Goal: Book appointment/travel/reservation

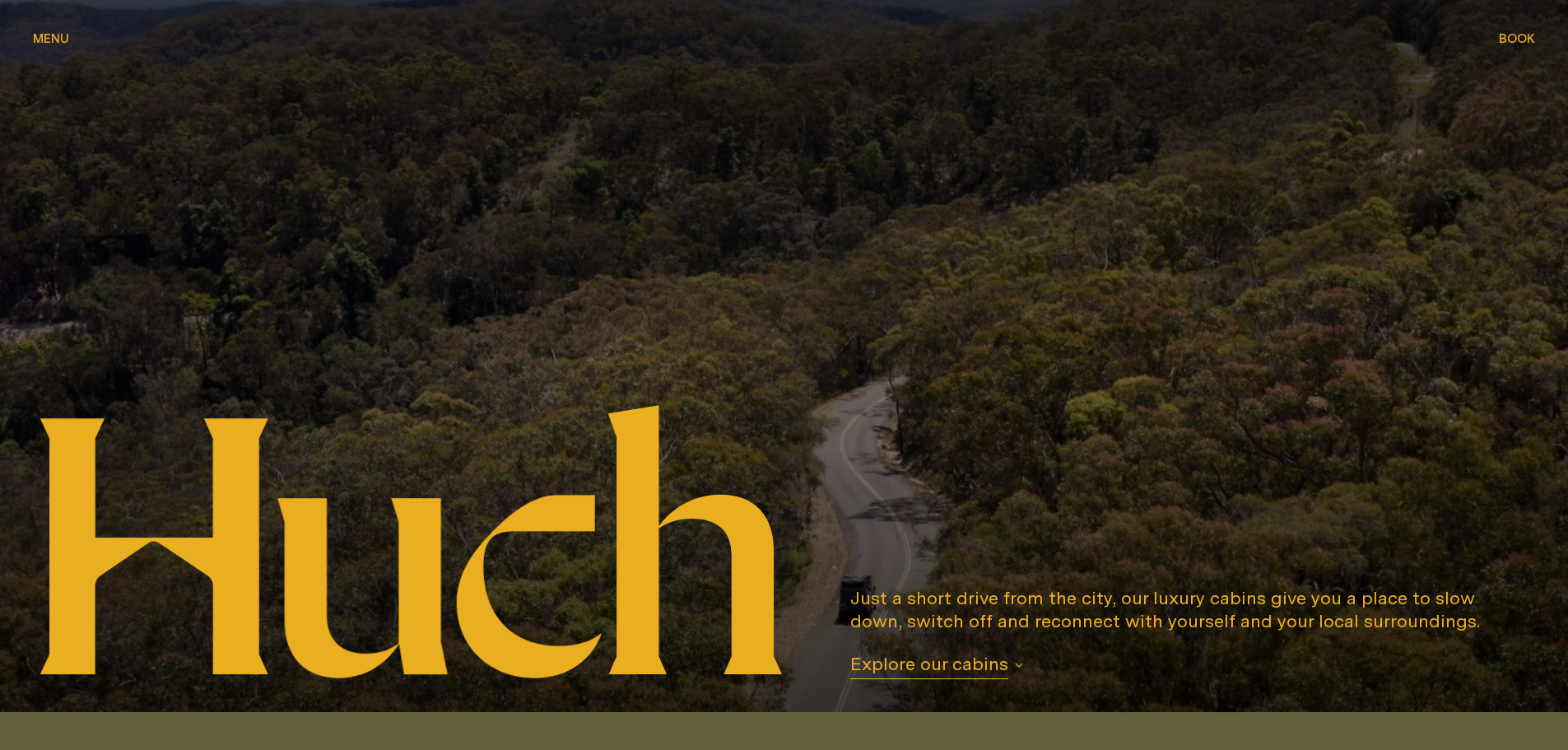
click at [1527, 41] on span "Book" at bounding box center [1517, 38] width 37 height 13
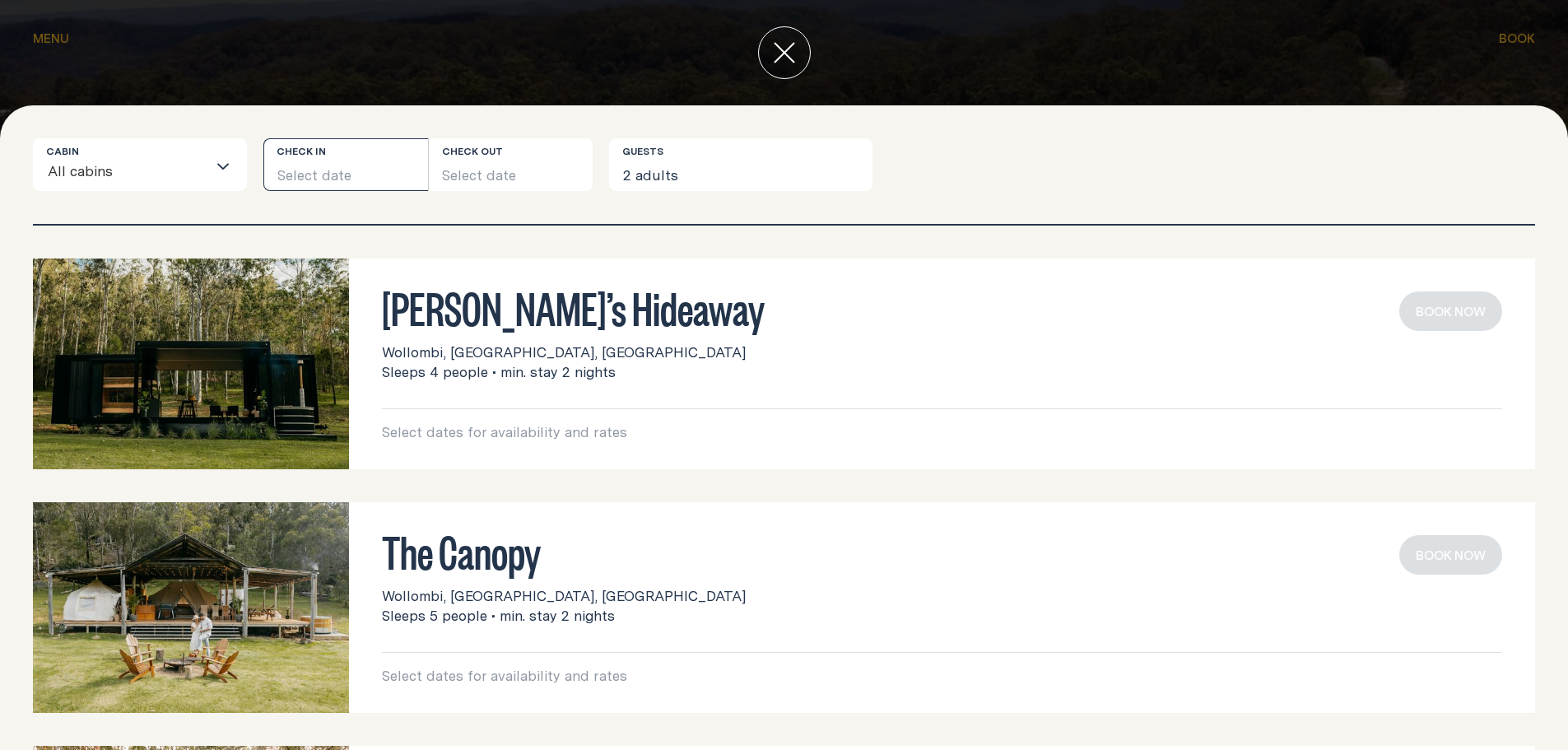
click at [331, 176] on button "Select date" at bounding box center [345, 164] width 164 height 53
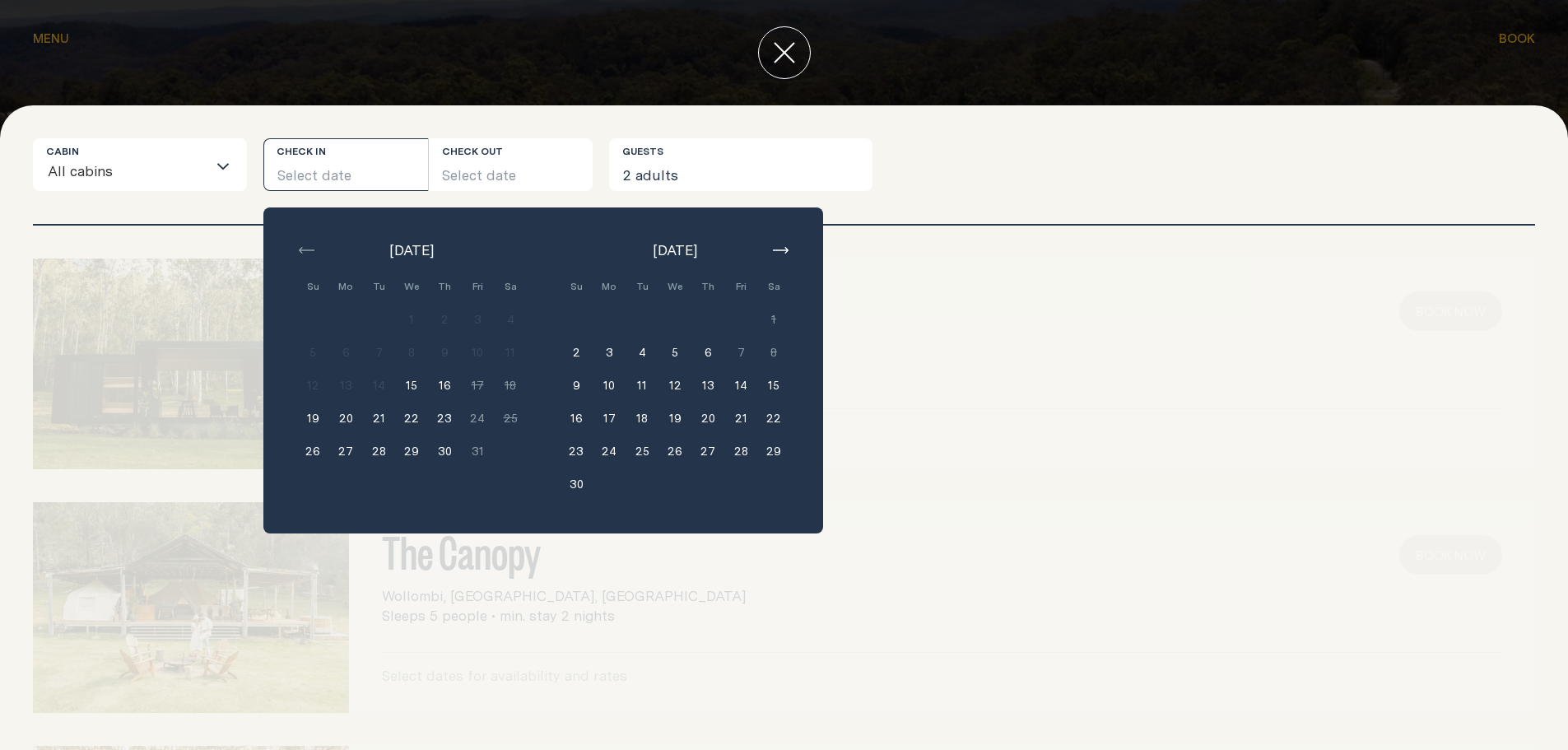
click at [779, 259] on button "button" at bounding box center [780, 250] width 20 height 20
click at [778, 254] on button "button" at bounding box center [780, 250] width 20 height 20
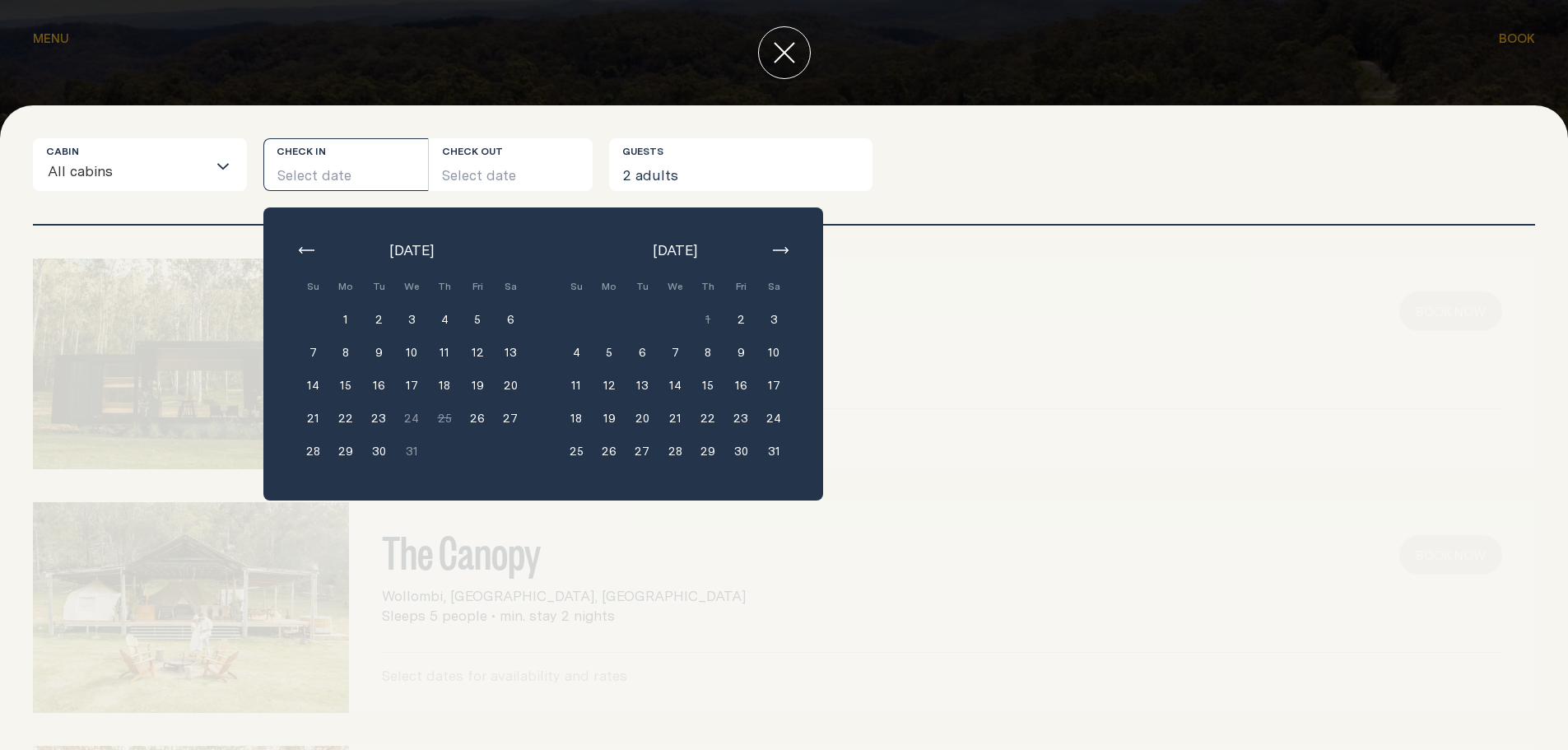
click at [778, 254] on button "button" at bounding box center [780, 250] width 20 height 20
click at [679, 354] on button "11" at bounding box center [675, 353] width 33 height 33
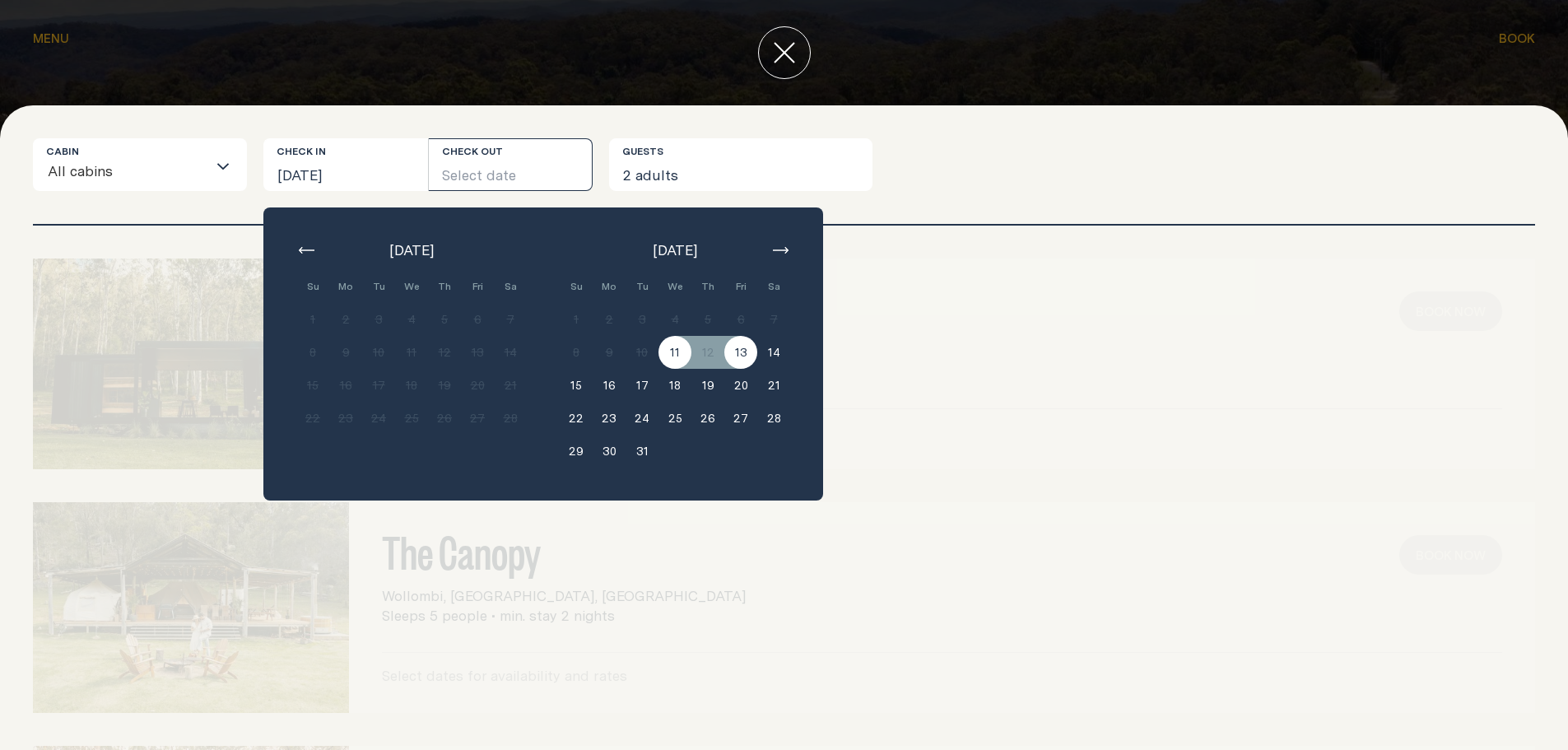
click at [750, 354] on button "13" at bounding box center [741, 353] width 33 height 33
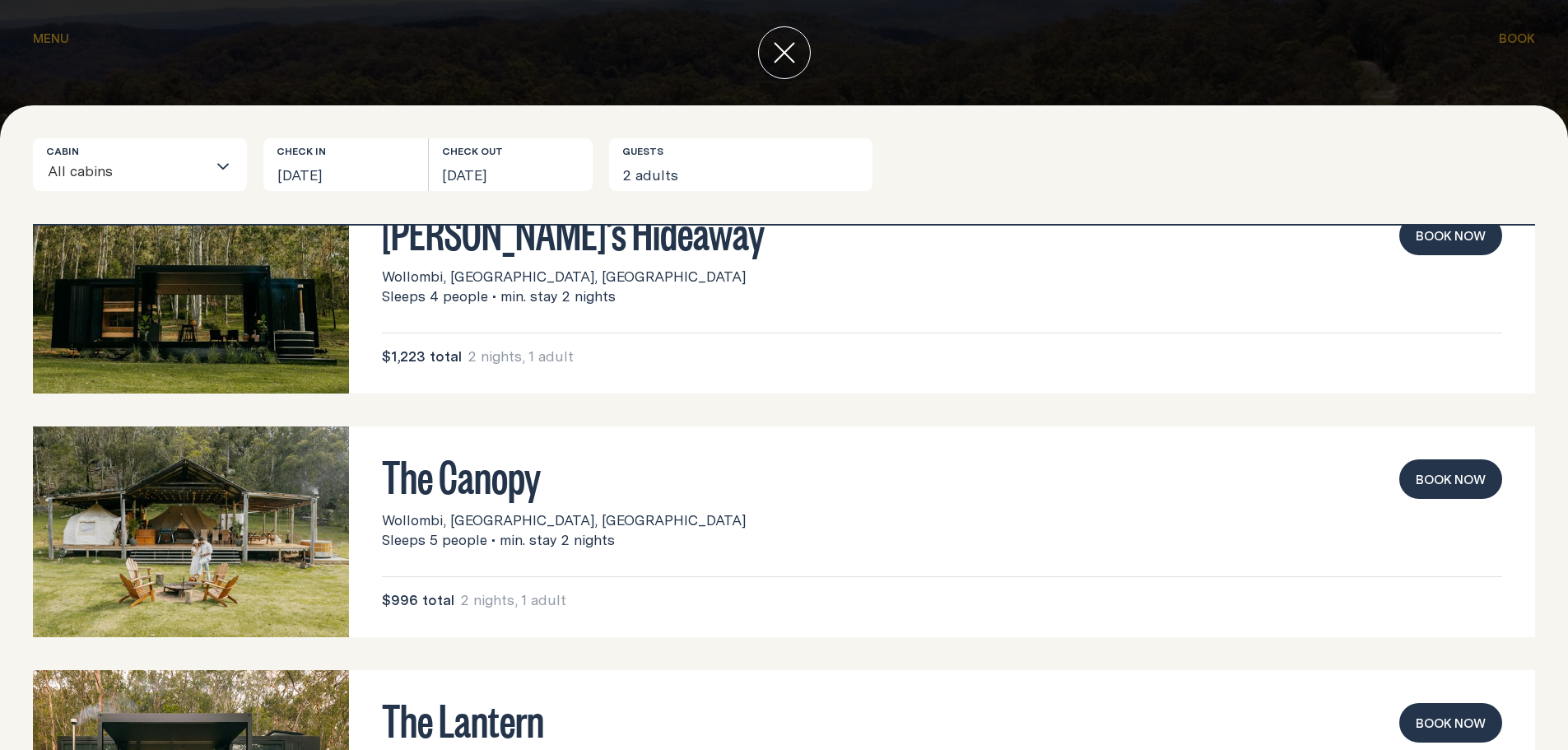
scroll to position [75, 0]
click at [389, 170] on button "[DATE]" at bounding box center [345, 164] width 164 height 53
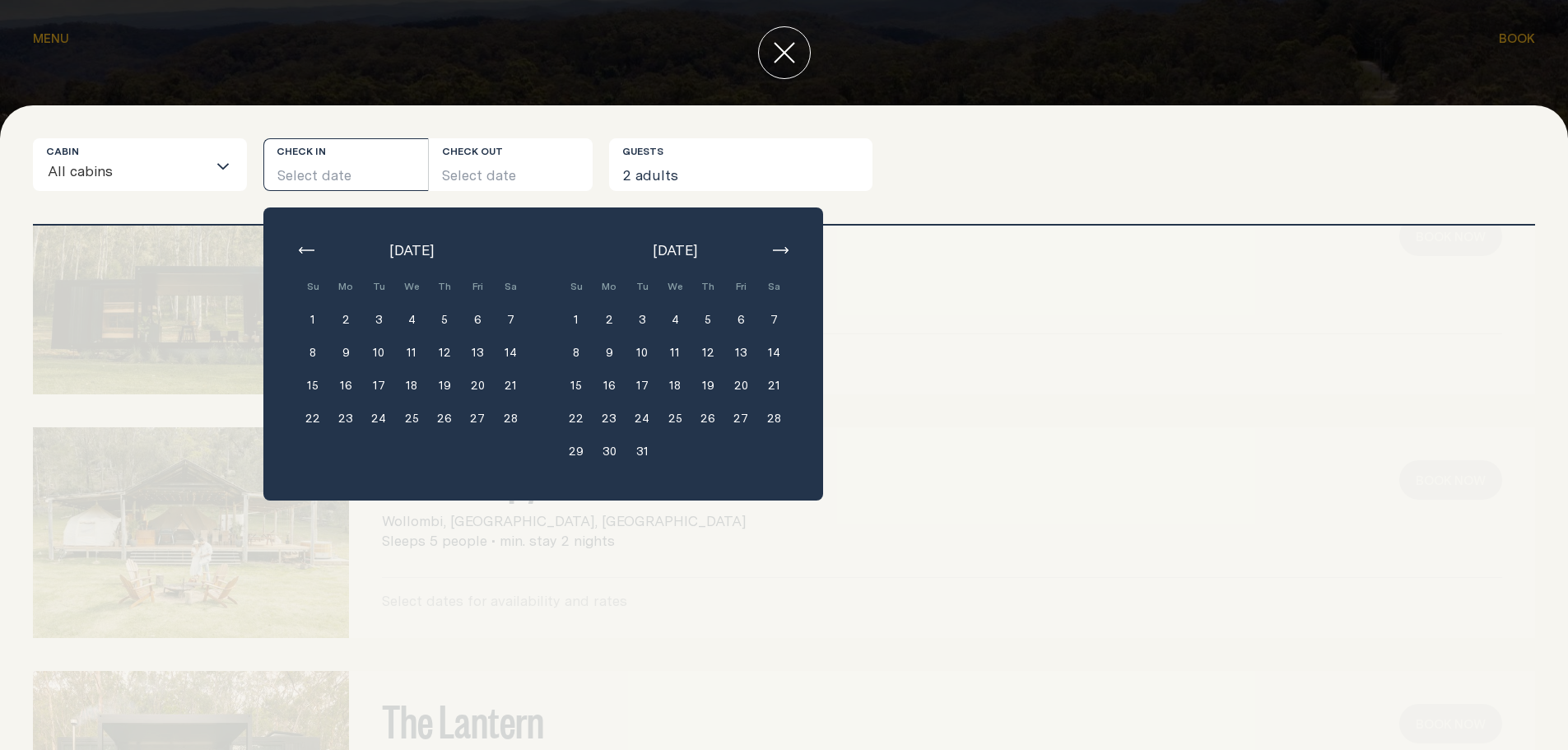
click at [786, 250] on icon "button" at bounding box center [780, 249] width 16 height 6
click at [606, 351] on button "6" at bounding box center [609, 353] width 33 height 33
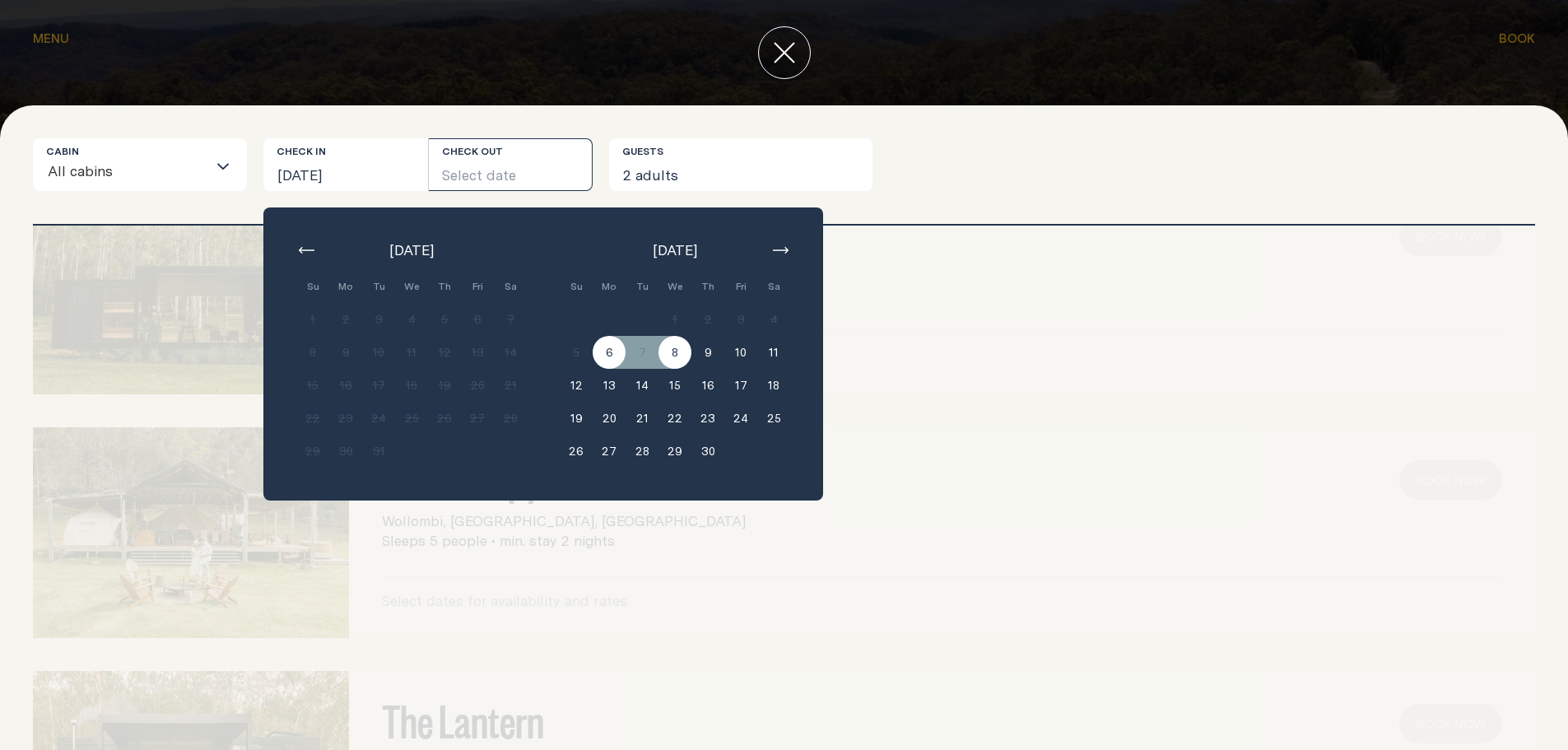
click at [675, 360] on button "8" at bounding box center [675, 353] width 33 height 33
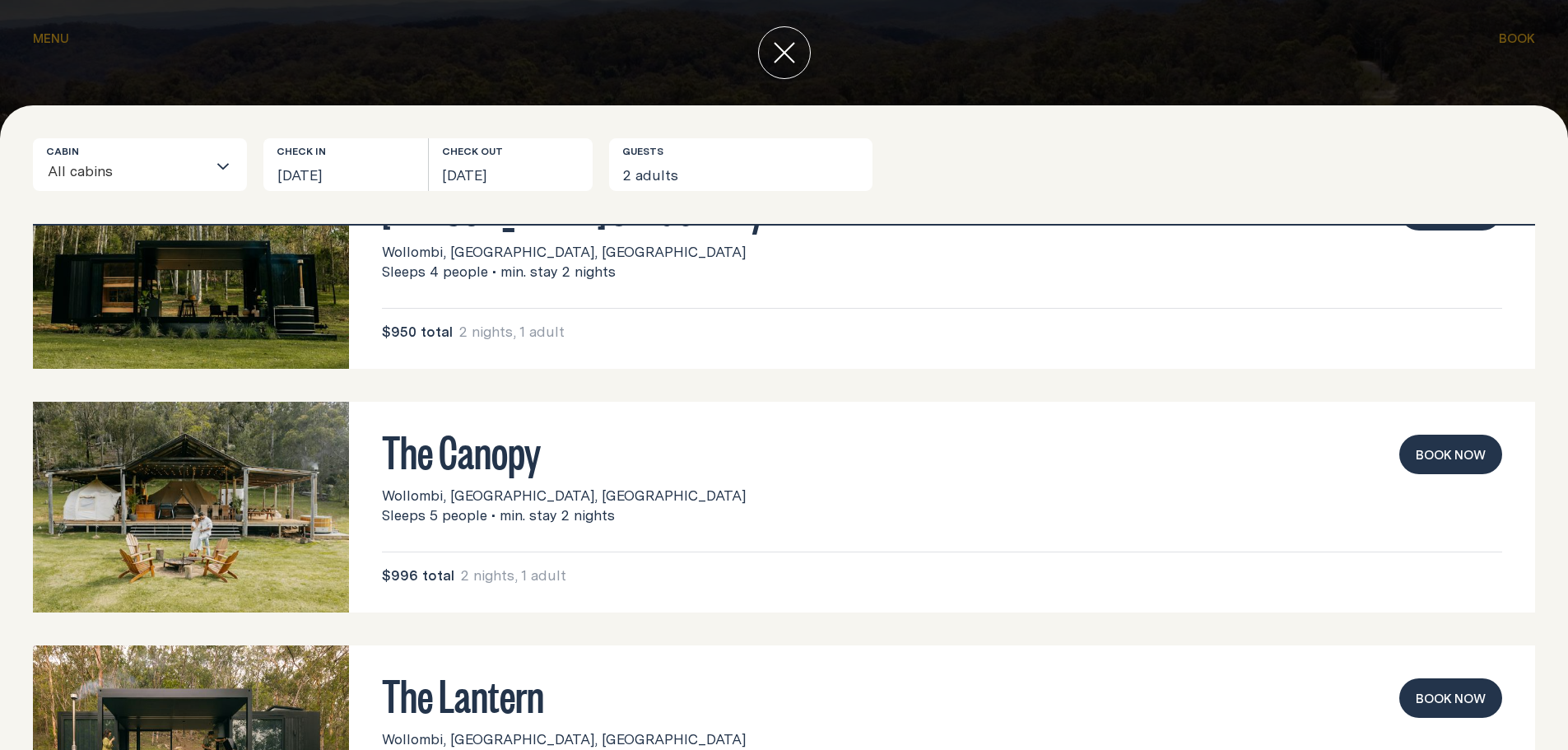
scroll to position [0, 0]
